Goal: Obtain resource: Download file/media

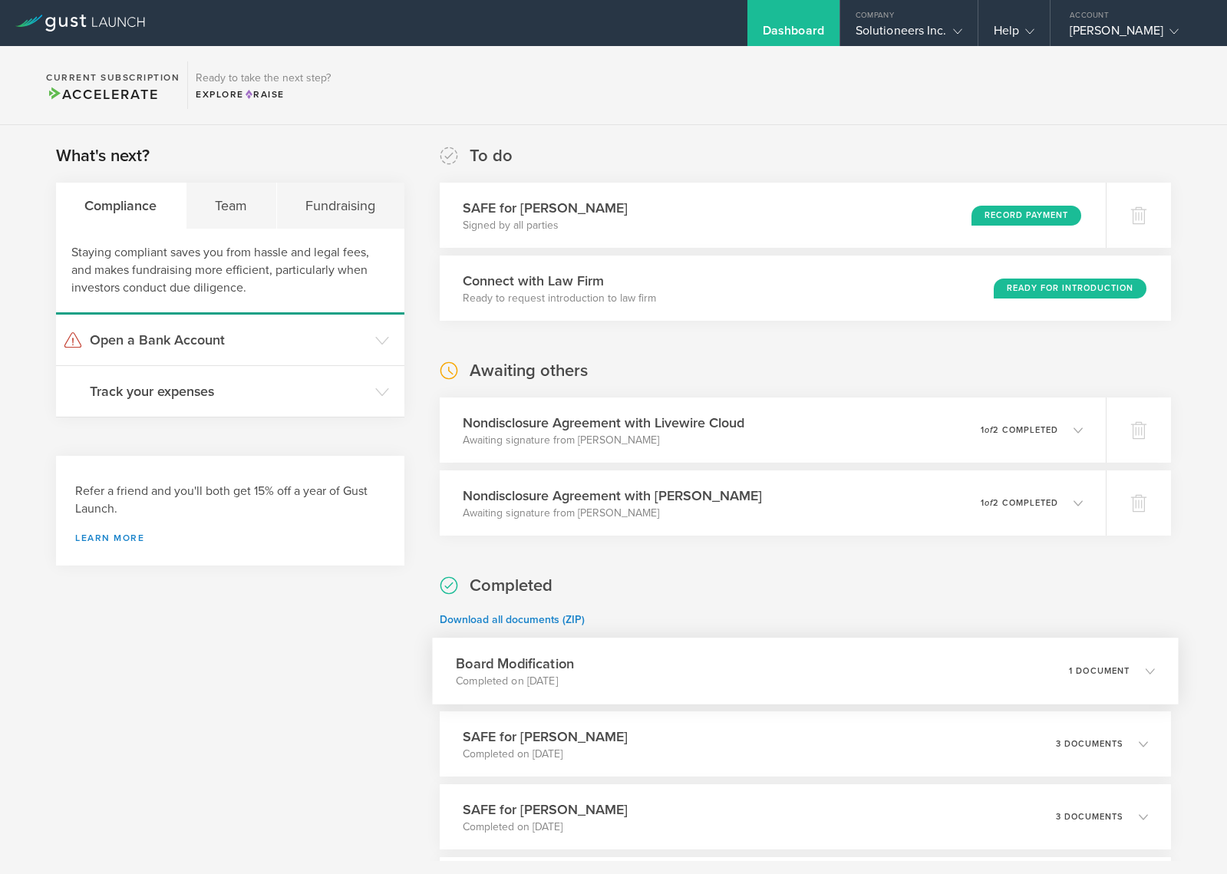
click at [816, 679] on div "Board Modification Completed on [DATE] 1 document" at bounding box center [805, 671] width 746 height 67
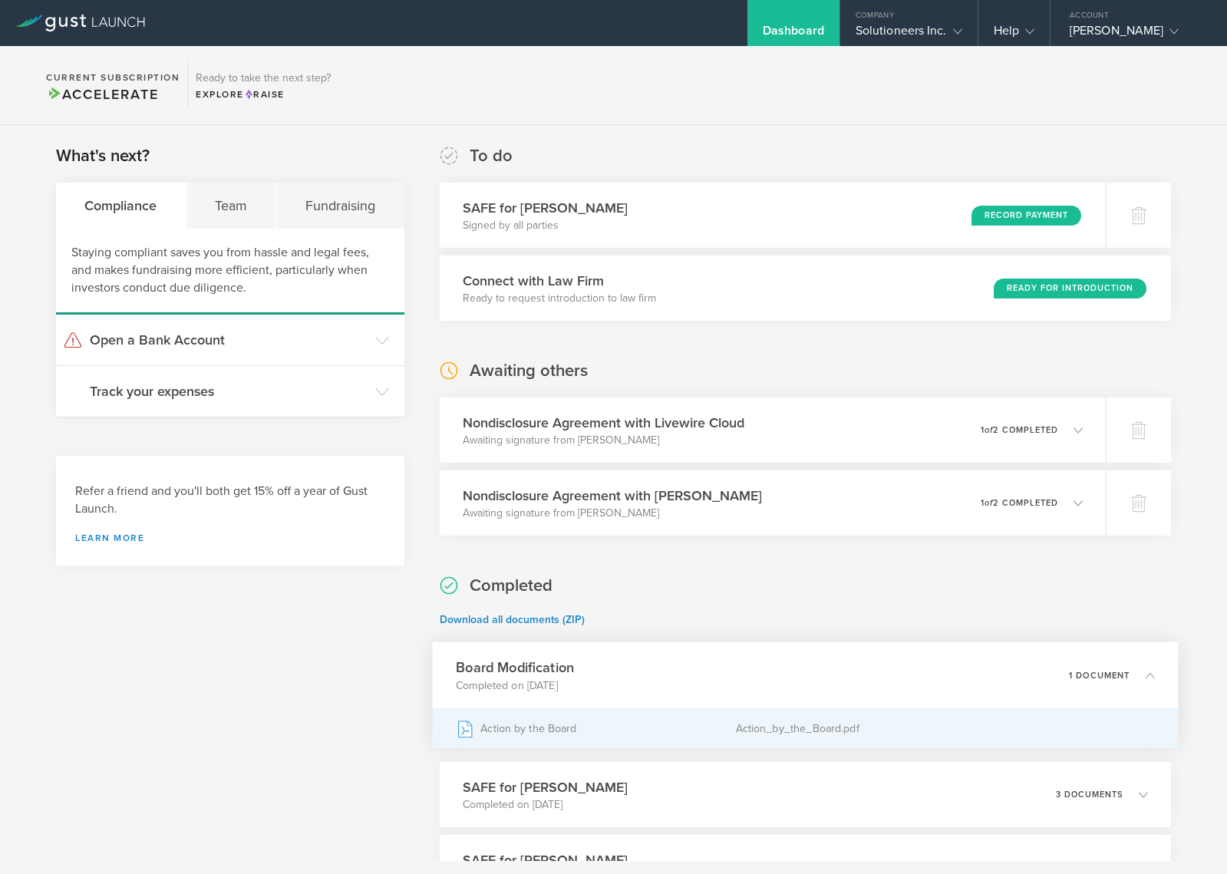
click at [637, 725] on div "Action by the Board" at bounding box center [595, 728] width 279 height 38
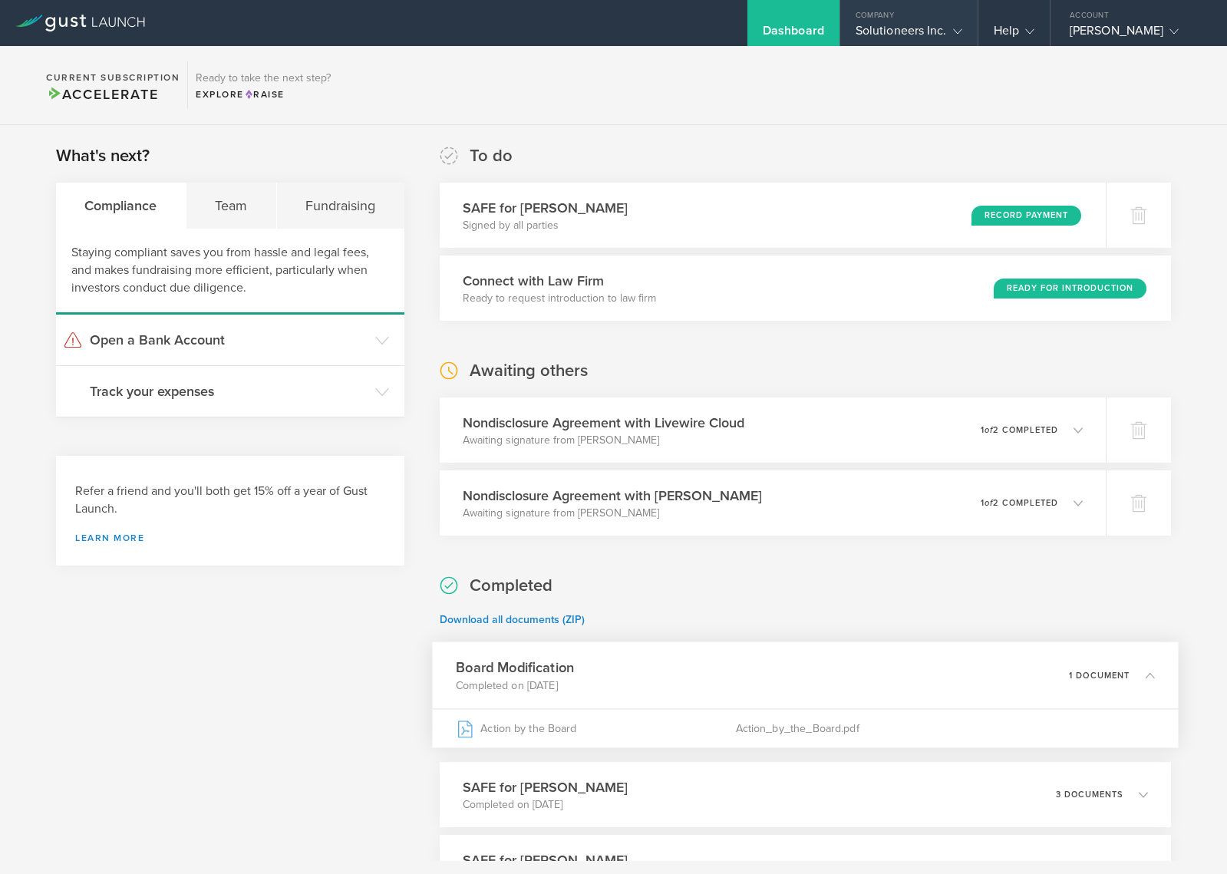
click at [920, 23] on div "Solutioneers Inc." at bounding box center [909, 34] width 107 height 23
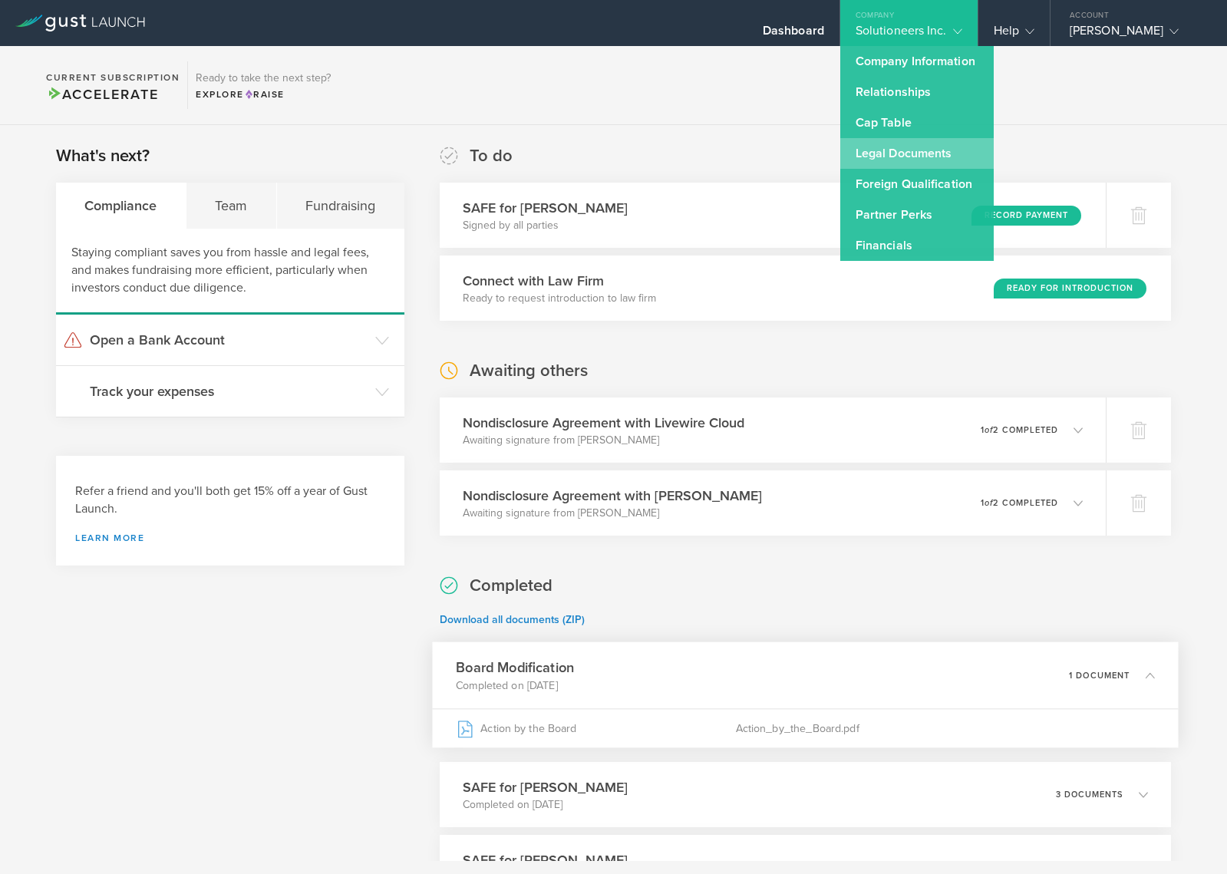
click at [882, 145] on link "Legal Documents" at bounding box center [918, 153] width 154 height 31
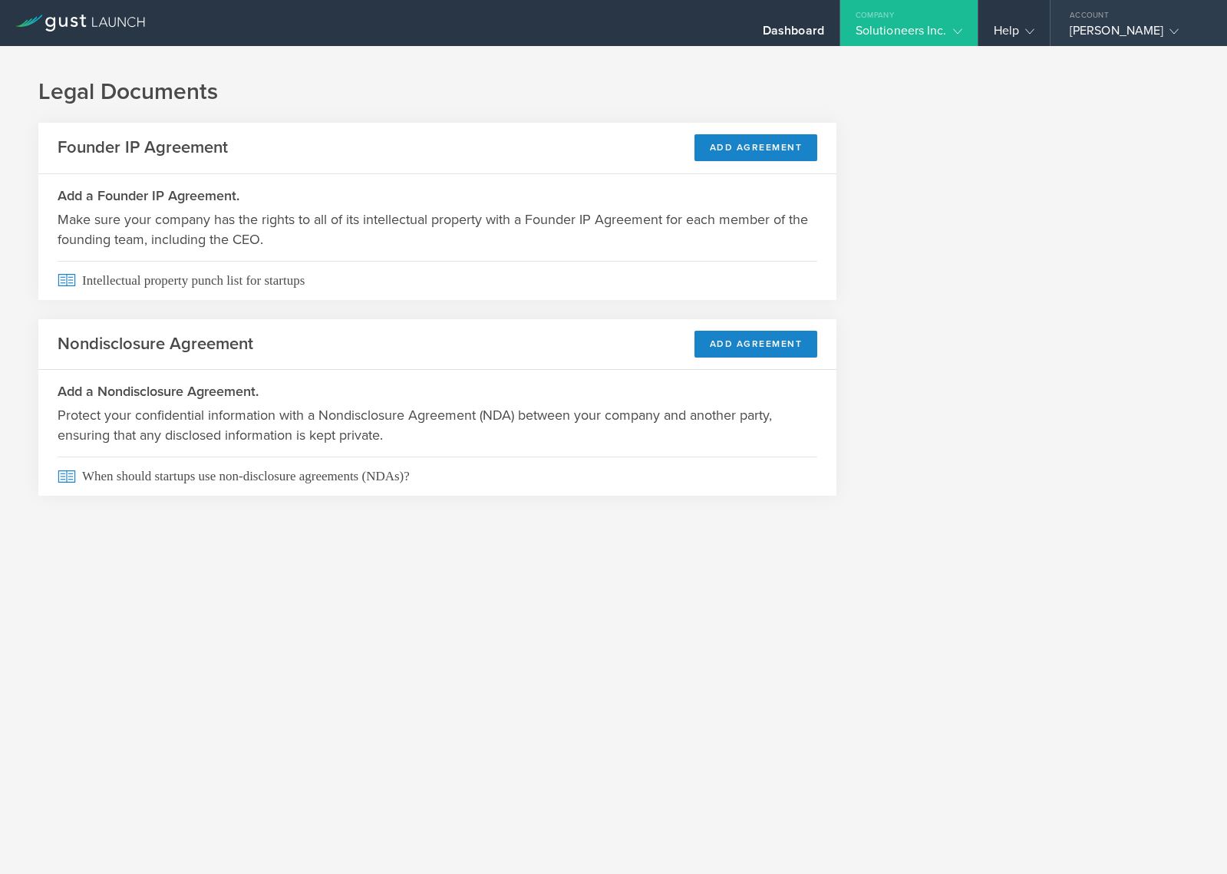
click at [1097, 27] on div "[PERSON_NAME]" at bounding box center [1135, 34] width 130 height 23
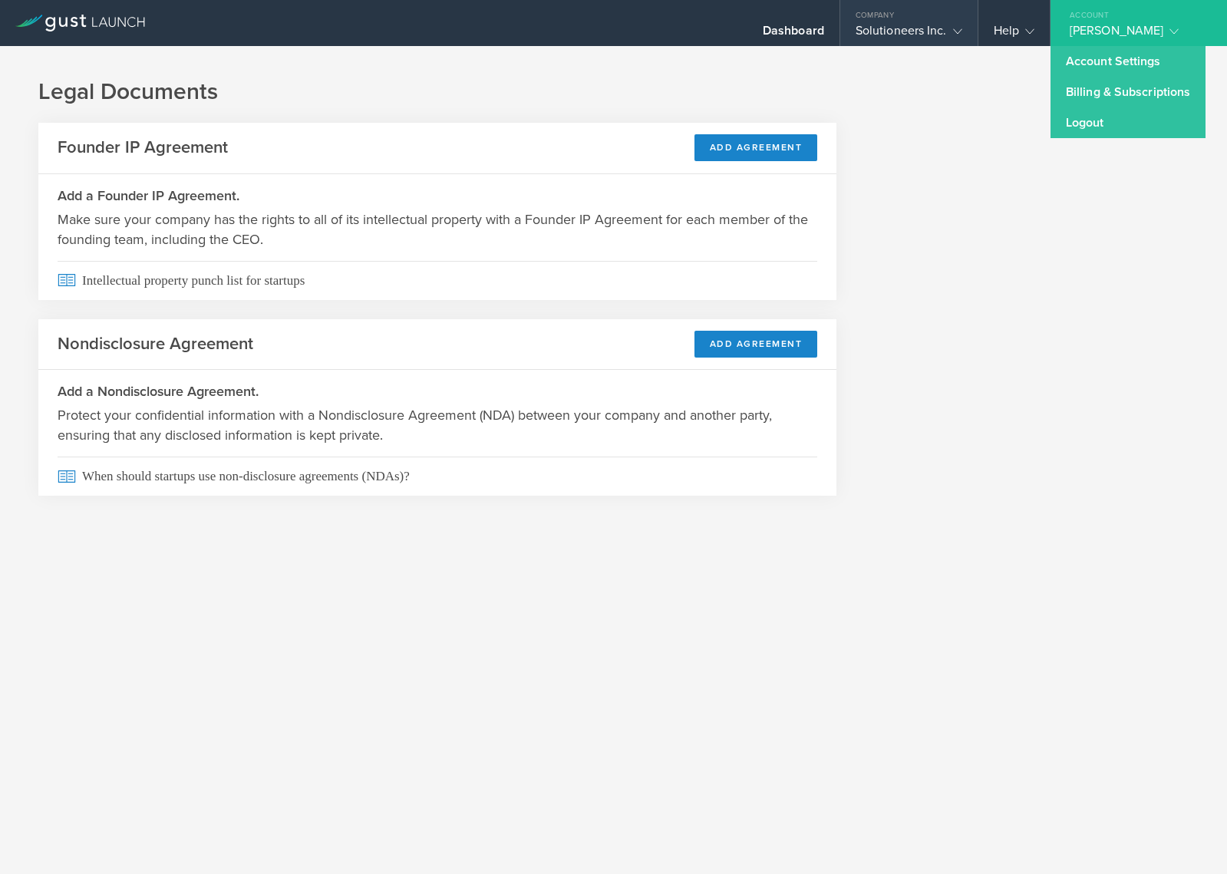
click at [897, 23] on div "Solutioneers Inc." at bounding box center [909, 34] width 107 height 23
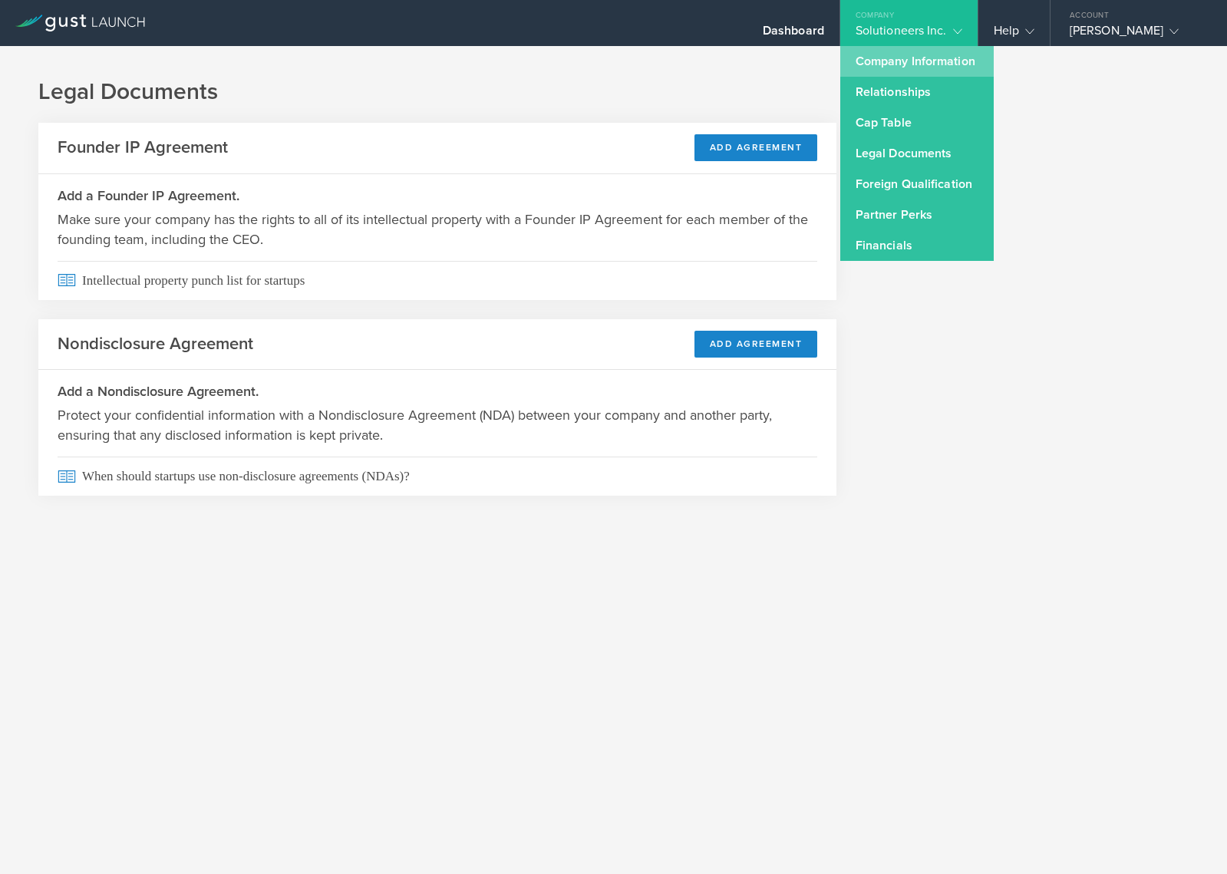
click at [898, 66] on link "Company Information" at bounding box center [918, 61] width 154 height 31
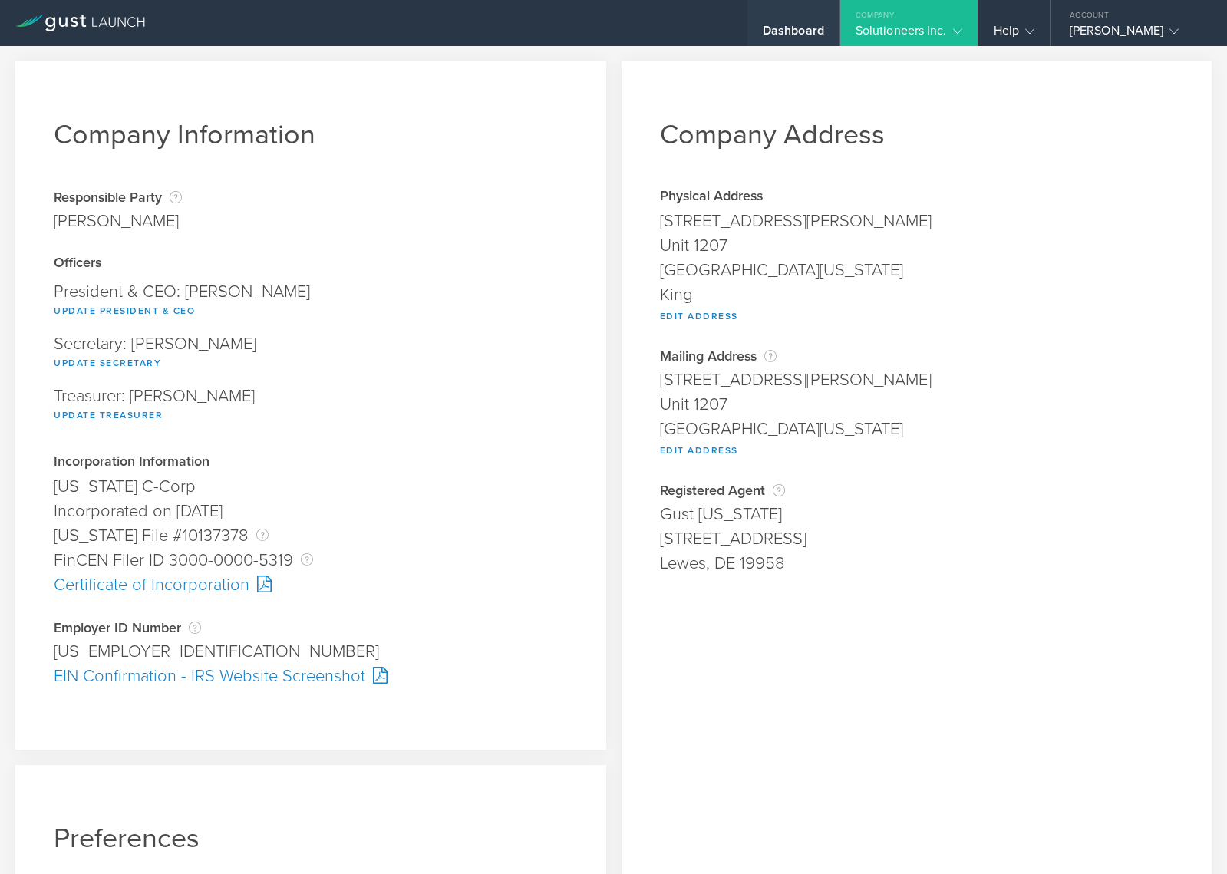
click at [793, 23] on div "Dashboard" at bounding box center [793, 34] width 61 height 23
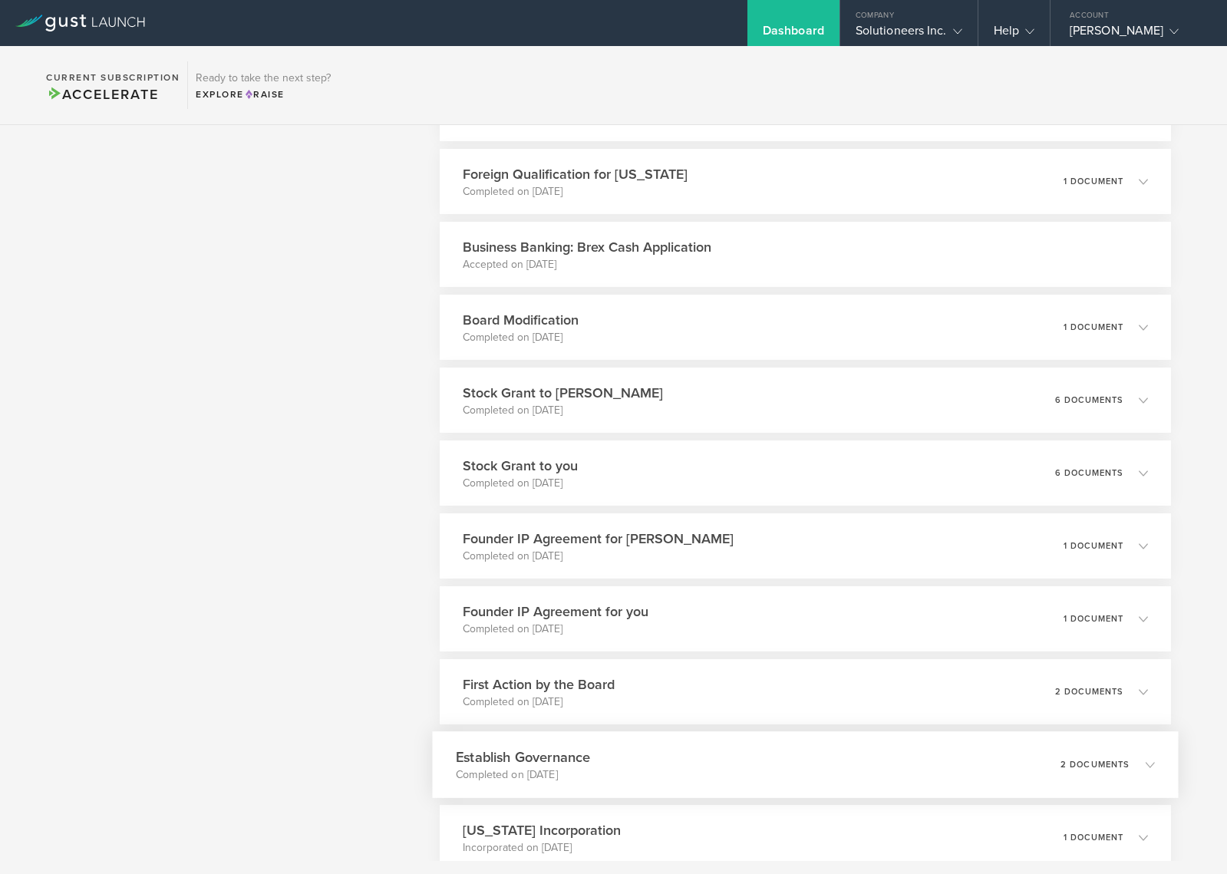
scroll to position [887, 0]
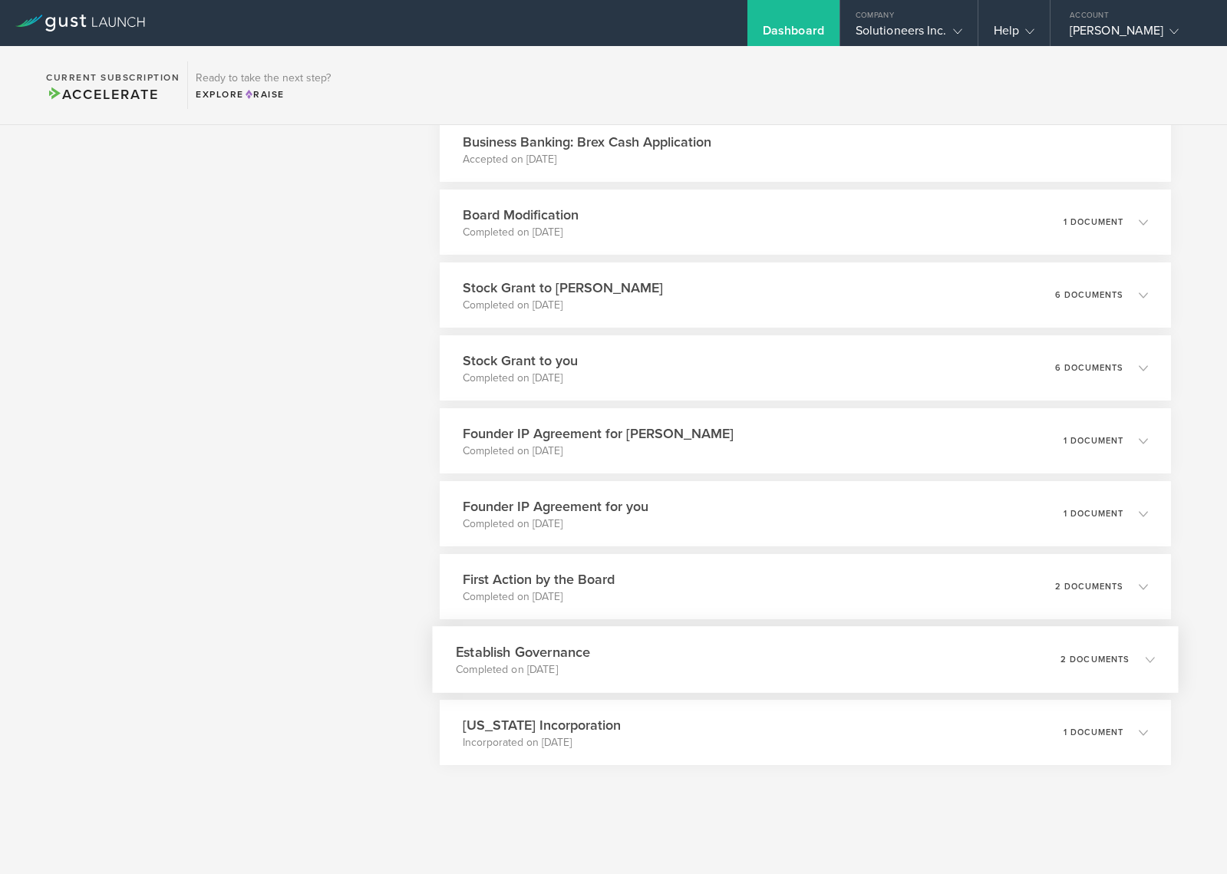
click at [1060, 656] on p "2 documents" at bounding box center [1095, 660] width 70 height 8
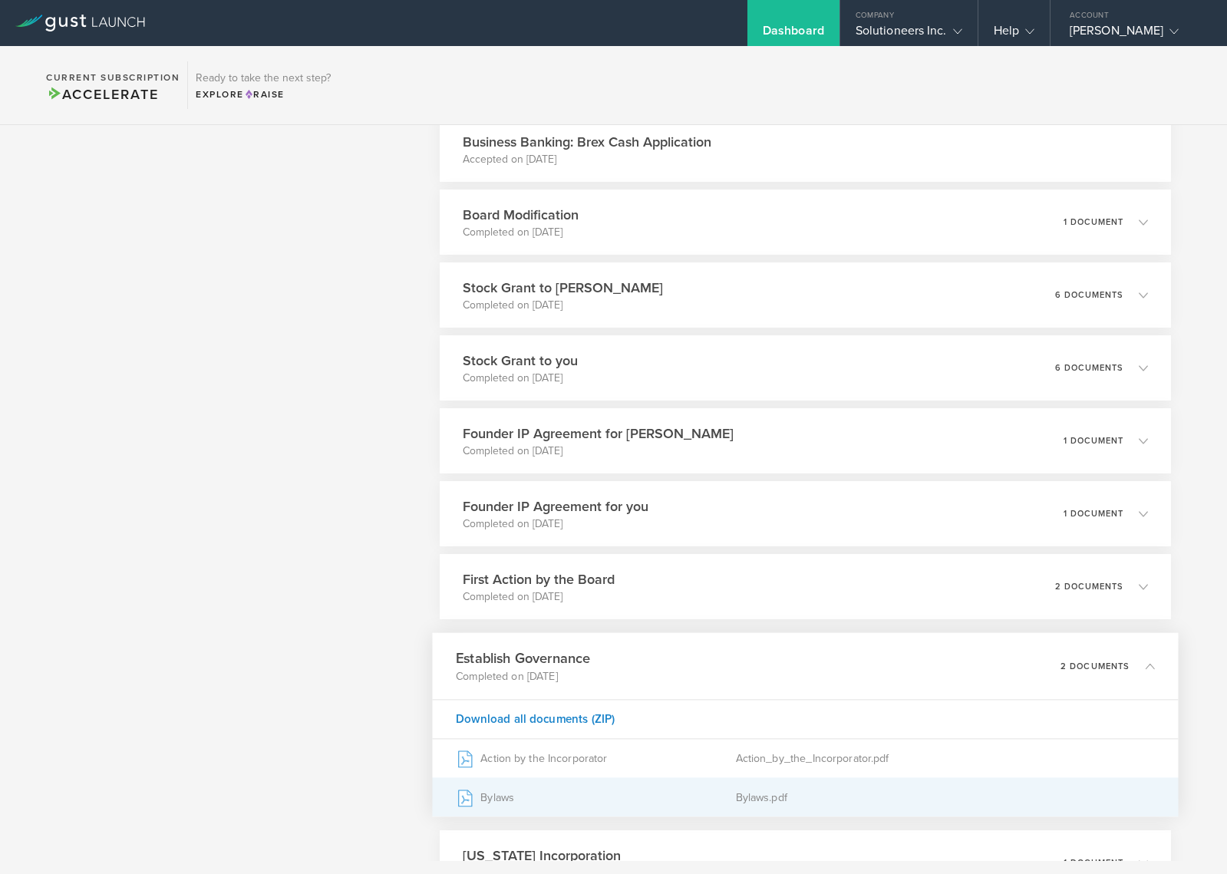
click at [499, 799] on div "Bylaws" at bounding box center [595, 797] width 279 height 38
